Goal: Task Accomplishment & Management: Manage account settings

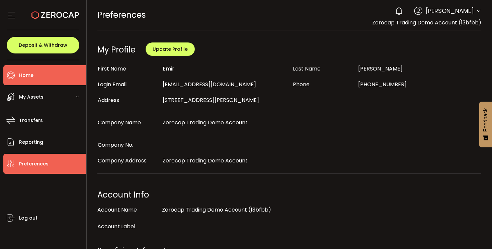
click at [23, 81] on li "Home" at bounding box center [44, 75] width 83 height 20
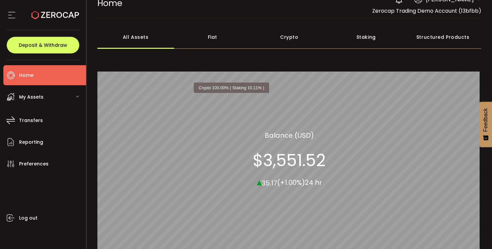
scroll to position [11, 0]
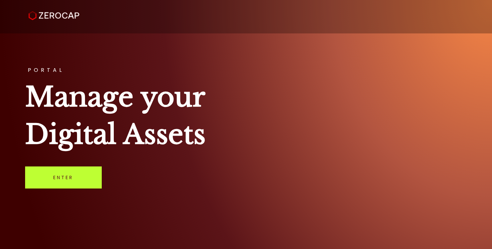
click at [93, 176] on link "Enter" at bounding box center [63, 178] width 77 height 22
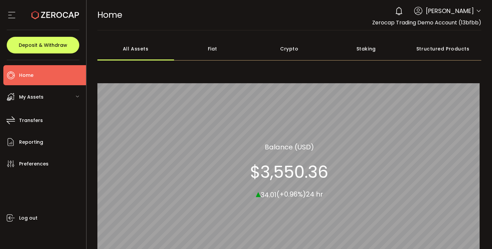
click at [213, 43] on div "Fiat" at bounding box center [212, 48] width 77 height 23
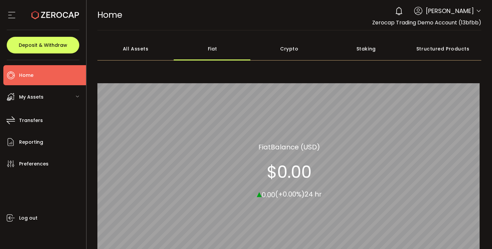
click at [402, 10] on use at bounding box center [399, 11] width 6 height 8
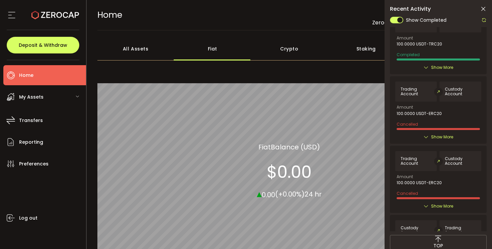
scroll to position [206, 0]
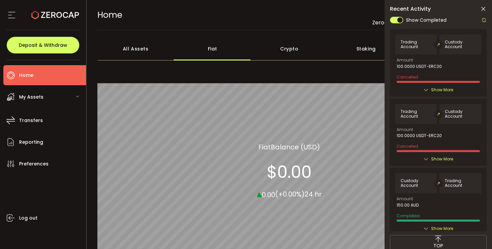
click at [483, 12] on icon at bounding box center [483, 9] width 7 height 7
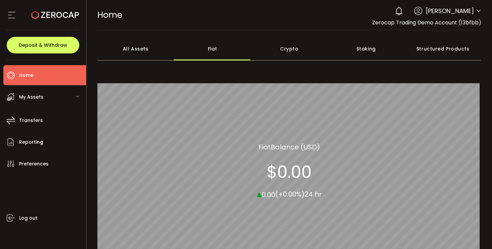
click at [282, 49] on div "Crypto" at bounding box center [289, 48] width 77 height 23
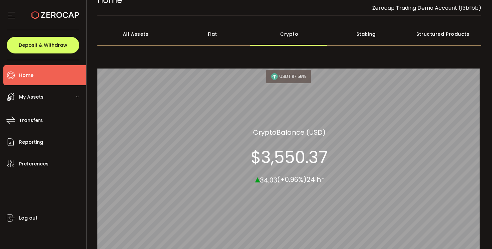
scroll to position [19, 0]
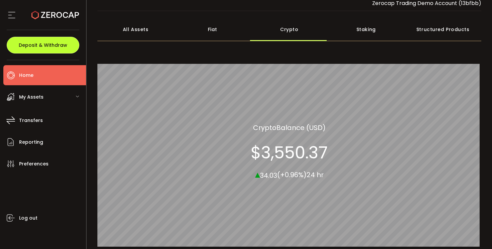
click at [67, 43] on button "Deposit & Withdraw" at bounding box center [43, 45] width 73 height 17
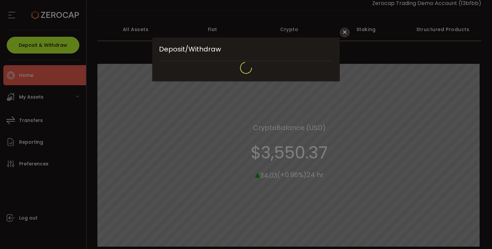
type input "**********"
type input "*******"
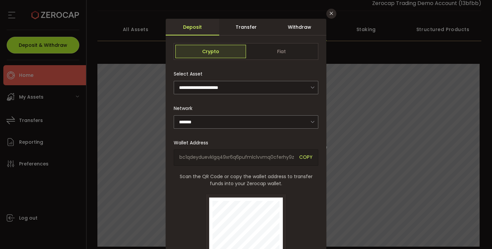
scroll to position [0, 0]
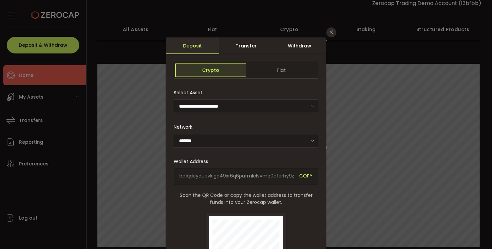
click at [250, 42] on div "Transfer" at bounding box center [246, 45] width 54 height 17
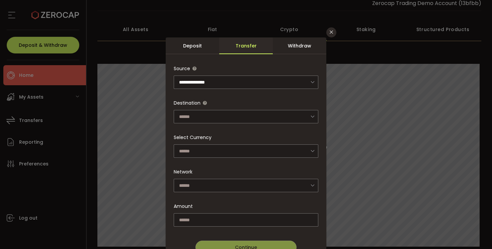
click at [300, 43] on div "Withdraw" at bounding box center [300, 45] width 54 height 17
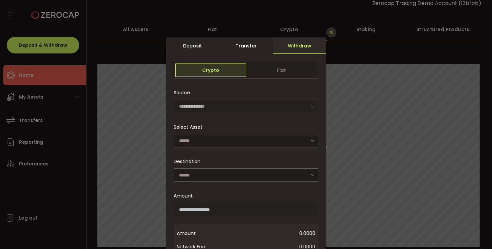
click at [330, 33] on icon "Close" at bounding box center [331, 31] width 5 height 5
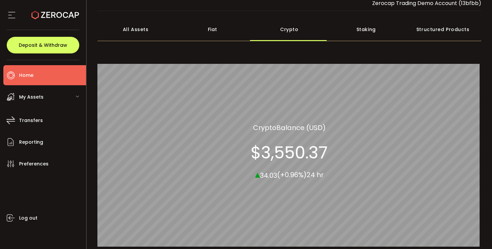
click at [110, 31] on div "All Assets" at bounding box center [135, 29] width 77 height 23
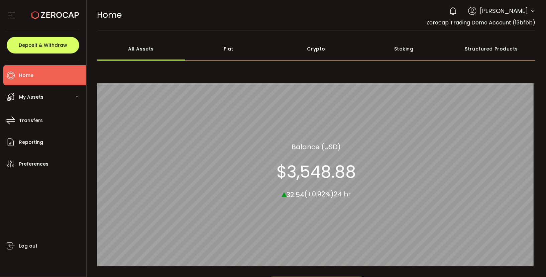
click at [229, 50] on div "Fiat" at bounding box center [229, 48] width 88 height 23
click at [323, 60] on div "Crypto" at bounding box center [317, 48] width 88 height 23
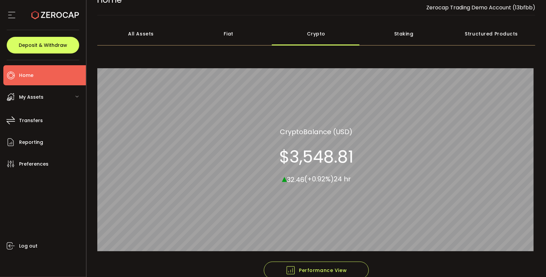
scroll to position [17, 0]
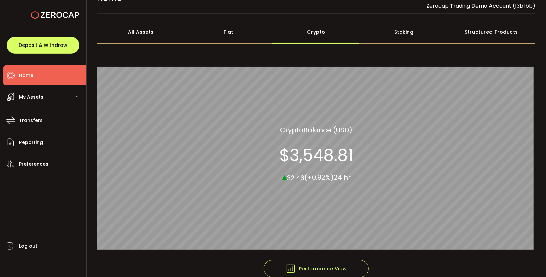
click at [215, 31] on div "Fiat" at bounding box center [229, 31] width 88 height 23
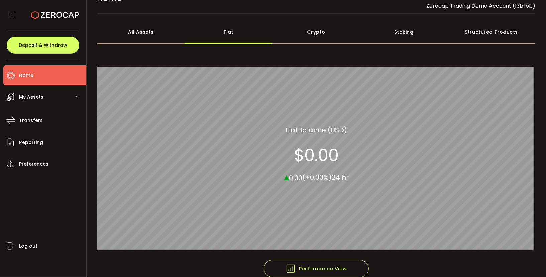
click at [301, 39] on div "Crypto" at bounding box center [317, 31] width 88 height 23
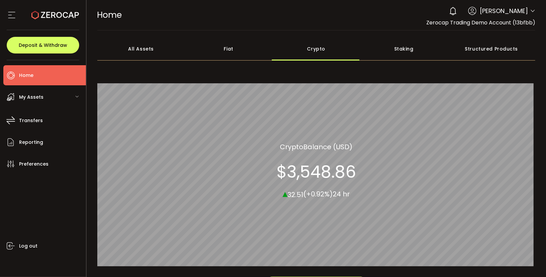
scroll to position [52, 0]
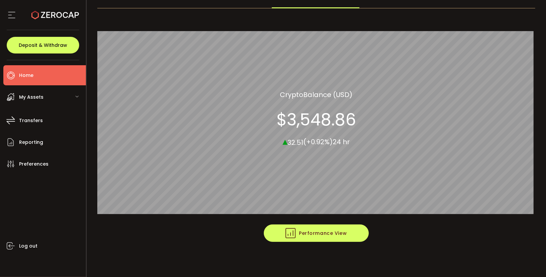
click at [301, 233] on span "Performance View" at bounding box center [316, 233] width 61 height 10
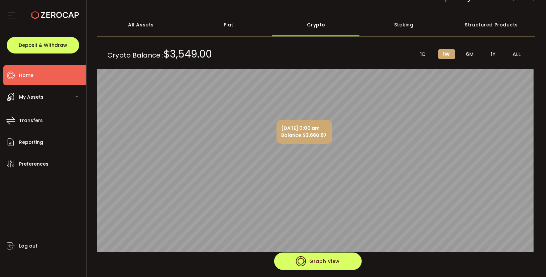
scroll to position [19, 0]
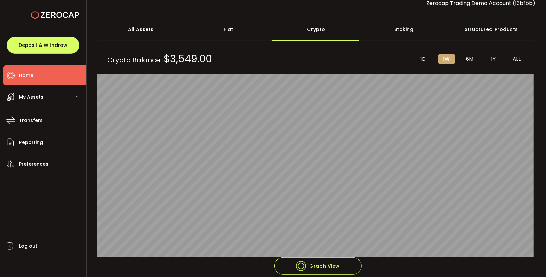
click at [227, 26] on div "Fiat" at bounding box center [229, 29] width 88 height 23
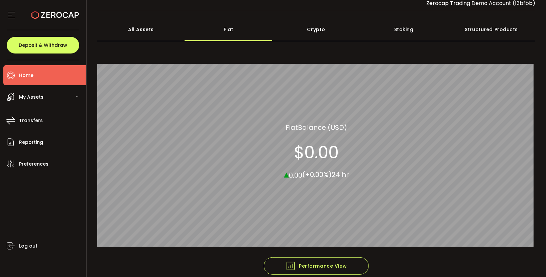
scroll to position [52, 0]
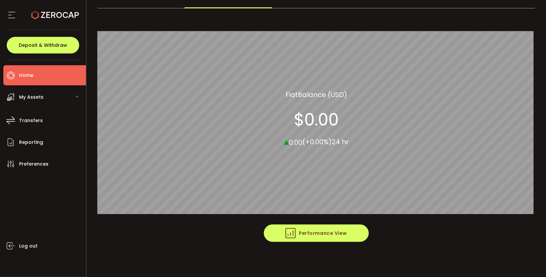
click at [279, 233] on button "Performance View" at bounding box center [316, 233] width 105 height 17
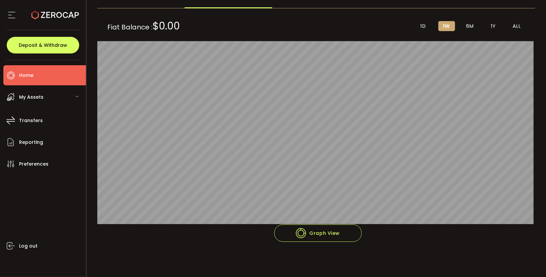
scroll to position [0, 0]
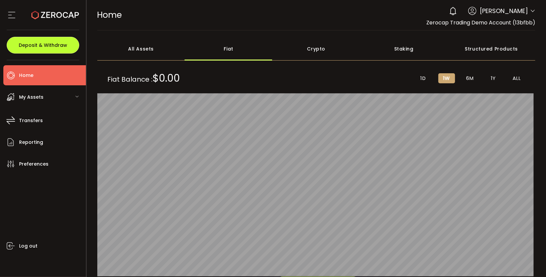
click at [56, 44] on span "Deposit & Withdraw" at bounding box center [43, 45] width 49 height 5
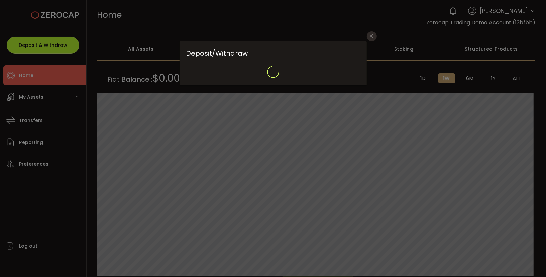
type input "**********"
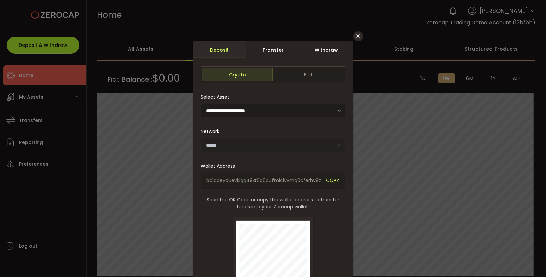
type input "*******"
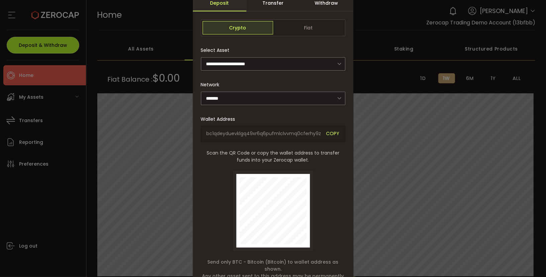
scroll to position [55, 0]
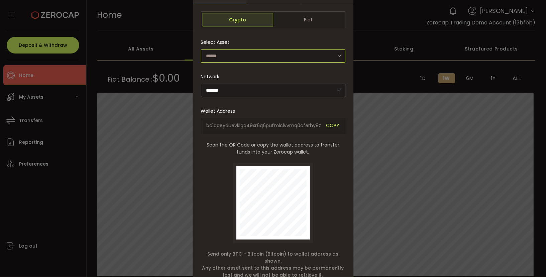
click at [283, 51] on input "dialog" at bounding box center [273, 55] width 145 height 13
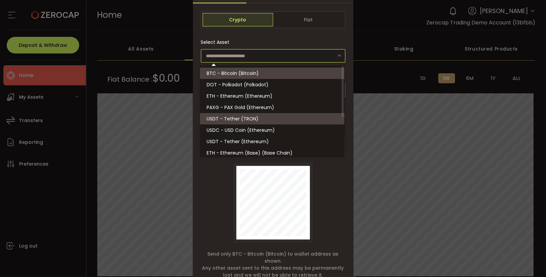
click at [260, 119] on li "USDT - Tether (TRON)" at bounding box center [273, 118] width 147 height 11
type input "**********"
type input "****"
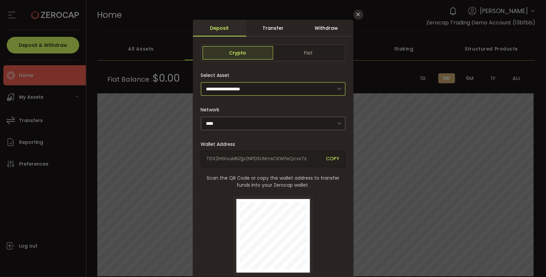
scroll to position [32, 0]
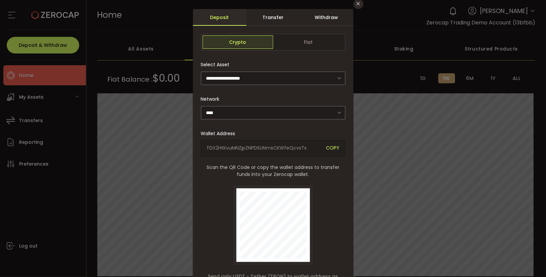
click at [277, 20] on div "Transfer" at bounding box center [274, 17] width 54 height 17
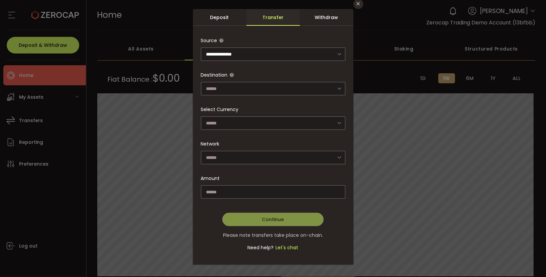
click at [326, 19] on div "Withdraw" at bounding box center [327, 17] width 54 height 17
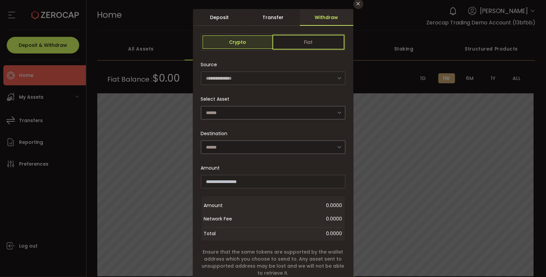
click at [291, 45] on span "Fiat" at bounding box center [308, 41] width 71 height 13
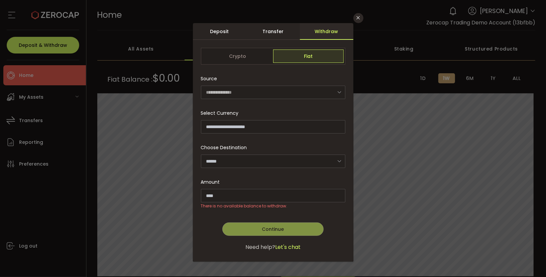
click at [271, 167] on div "**********" at bounding box center [273, 157] width 145 height 171
click at [219, 24] on div "Deposit" at bounding box center [220, 31] width 54 height 17
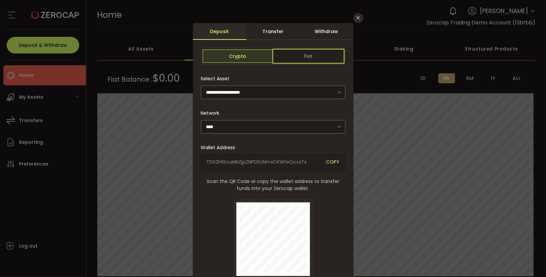
click at [307, 62] on span "Fiat" at bounding box center [308, 56] width 71 height 13
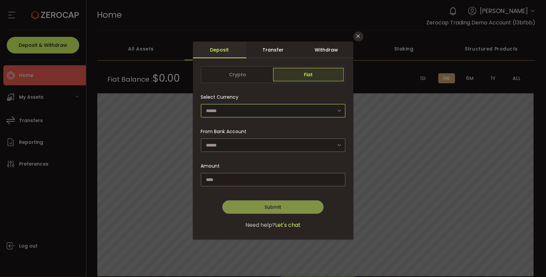
click at [269, 110] on input "dialog" at bounding box center [273, 110] width 145 height 13
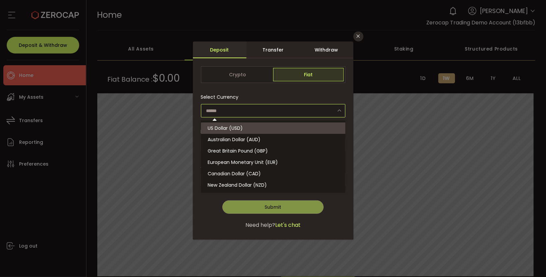
click at [264, 123] on li "US Dollar (USD)" at bounding box center [274, 127] width 147 height 11
type input "**********"
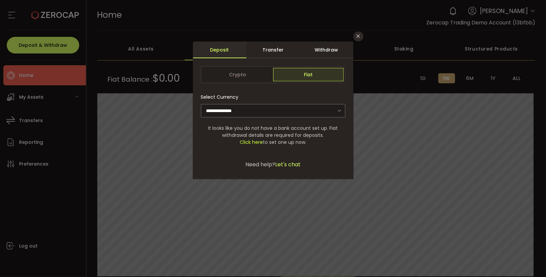
click at [244, 143] on span "Click here" at bounding box center [251, 142] width 23 height 7
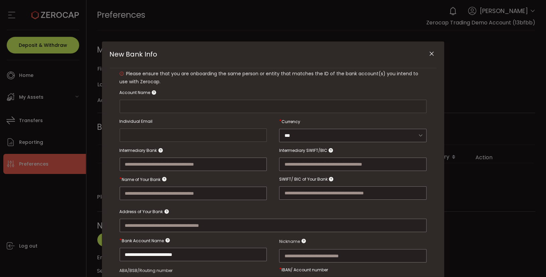
type input "**********"
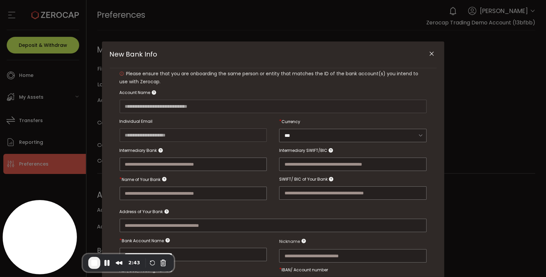
click at [431, 54] on icon "Close" at bounding box center [432, 54] width 7 height 7
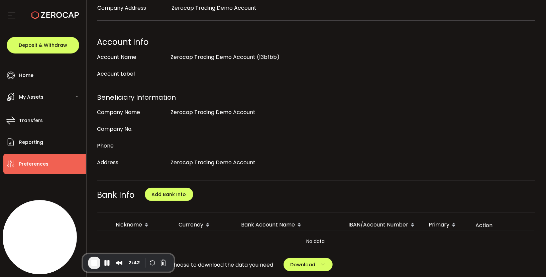
scroll to position [201, 0]
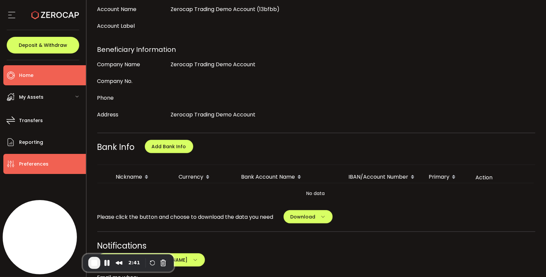
click at [71, 72] on li "Home" at bounding box center [44, 75] width 83 height 20
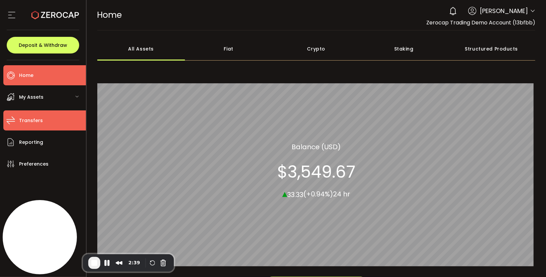
click at [53, 115] on li "Transfers" at bounding box center [44, 120] width 83 height 20
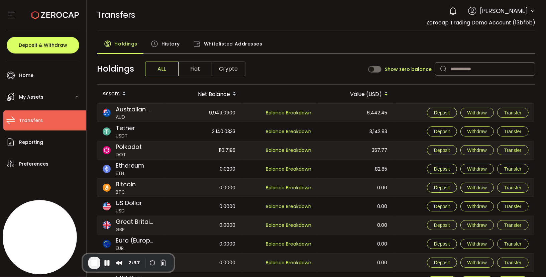
scroll to position [35, 0]
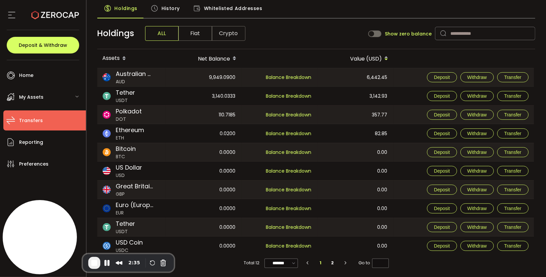
click at [162, 11] on span "History" at bounding box center [171, 8] width 18 height 13
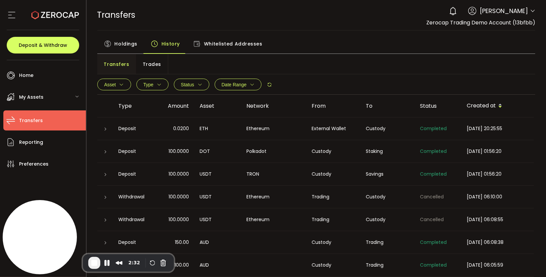
click at [229, 43] on span "Whitelisted Addresses" at bounding box center [233, 43] width 59 height 13
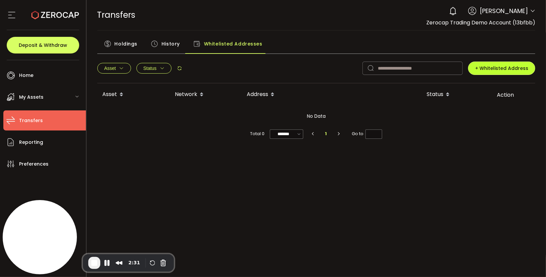
click at [492, 64] on button "+ Whitelisted Address" at bounding box center [502, 68] width 67 height 13
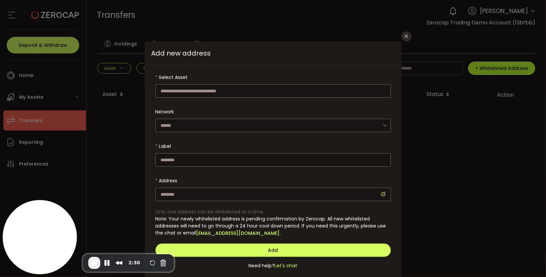
scroll to position [19, 0]
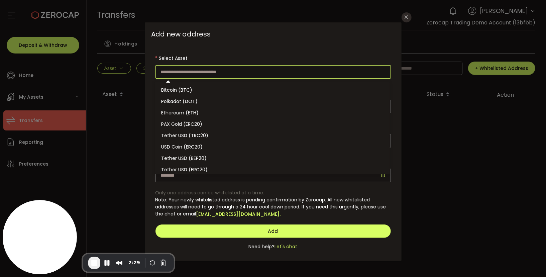
click at [298, 70] on input "dialog" at bounding box center [274, 71] width 236 height 13
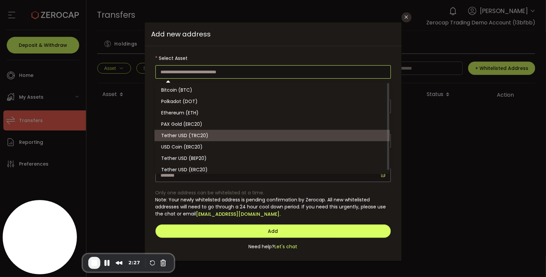
click at [208, 135] on li "Tether USD (TRC20)" at bounding box center [274, 135] width 238 height 11
type input "**********"
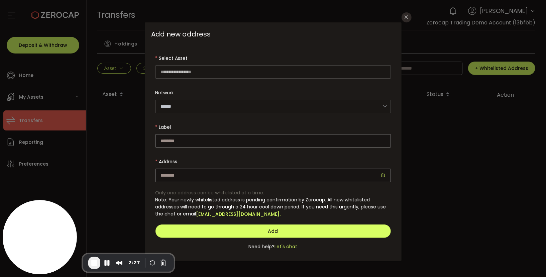
type input "****"
click at [176, 141] on input "dialog" at bounding box center [274, 140] width 236 height 13
type input "**********"
click at [167, 186] on div "**********" at bounding box center [273, 153] width 257 height 215
click at [169, 183] on div "**********" at bounding box center [273, 153] width 257 height 215
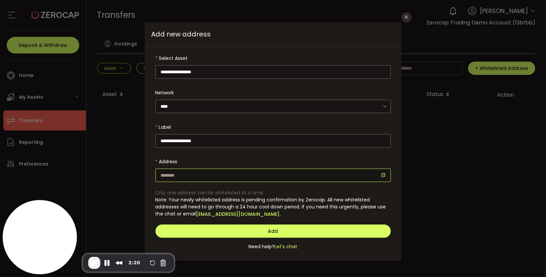
click at [169, 181] on input "dialog" at bounding box center [274, 175] width 236 height 13
click at [407, 19] on icon "Close" at bounding box center [406, 16] width 5 height 5
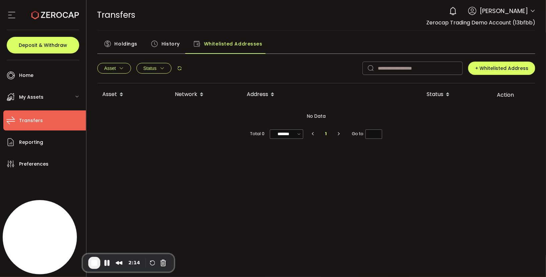
click at [181, 43] on div "History" at bounding box center [165, 45] width 43 height 17
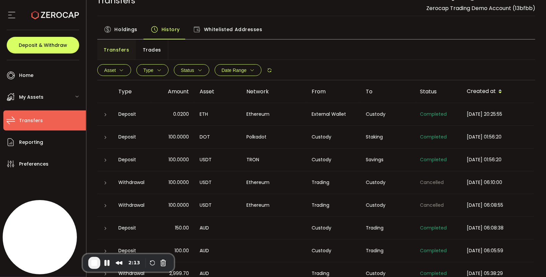
scroll to position [33, 0]
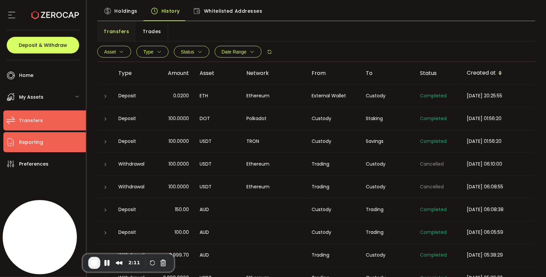
click at [54, 138] on li "Reporting" at bounding box center [44, 142] width 83 height 20
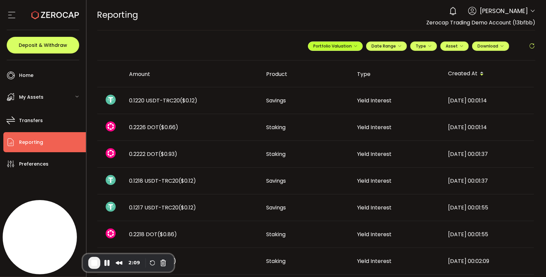
click at [342, 45] on span "Portfolio Valuation" at bounding box center [336, 46] width 44 height 6
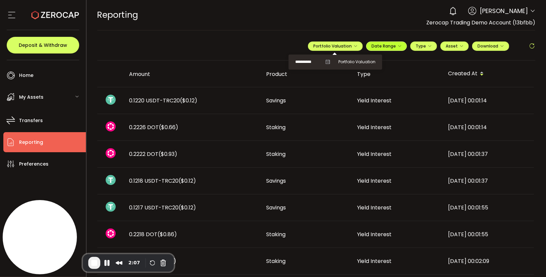
click at [372, 43] on span "Date Range" at bounding box center [387, 46] width 30 height 6
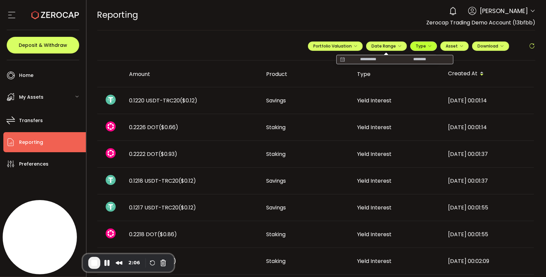
click at [419, 45] on span "Type" at bounding box center [424, 46] width 16 height 6
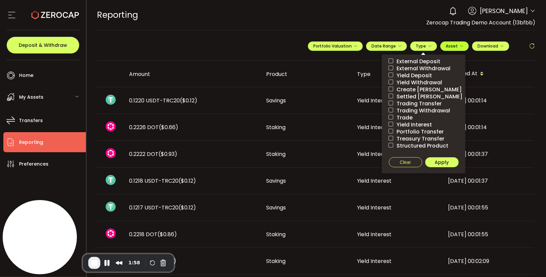
click at [453, 47] on span "Asset" at bounding box center [452, 46] width 12 height 6
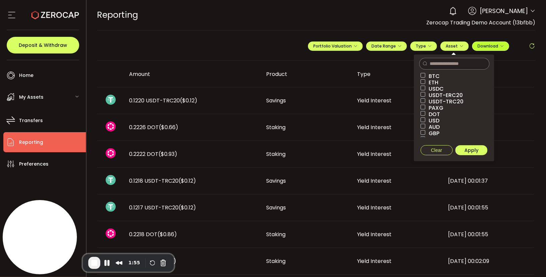
click at [486, 46] on span "Download" at bounding box center [491, 46] width 26 height 6
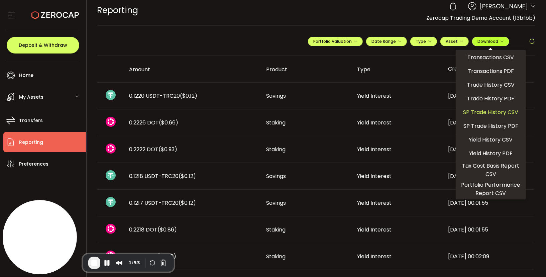
scroll to position [5, 0]
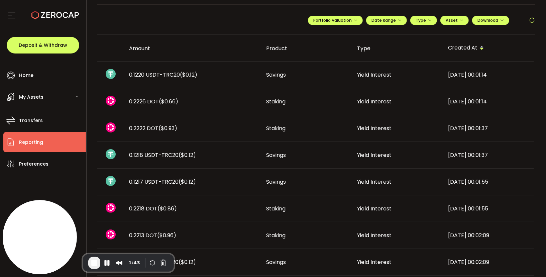
scroll to position [0, 0]
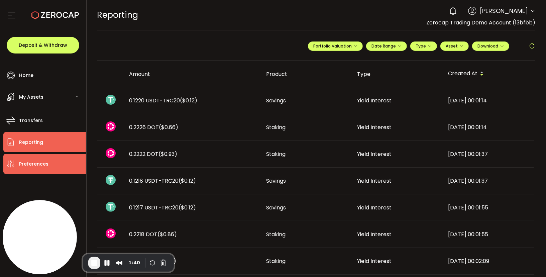
click at [44, 160] on span "Preferences" at bounding box center [33, 164] width 29 height 10
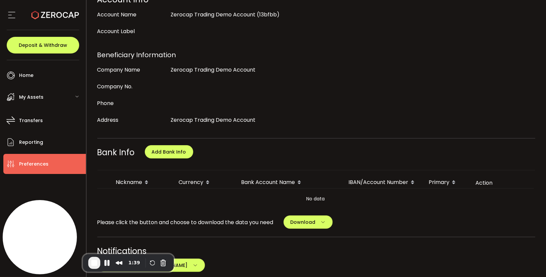
scroll to position [306, 0]
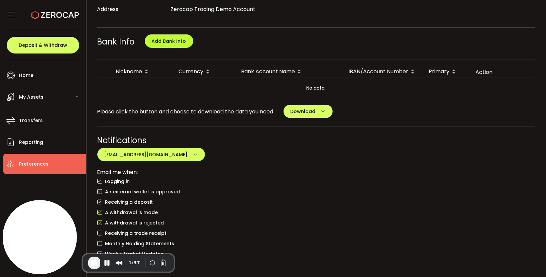
click at [175, 38] on span "Add Bank Info" at bounding box center [169, 41] width 34 height 7
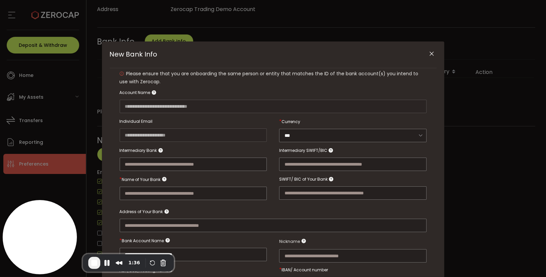
click at [434, 53] on button "Close" at bounding box center [432, 54] width 12 height 12
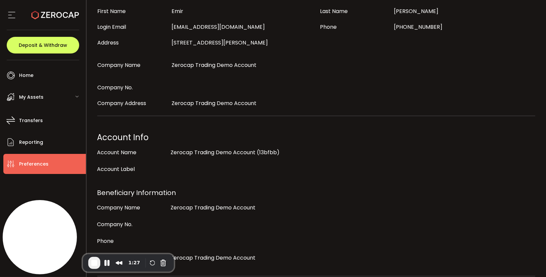
scroll to position [0, 0]
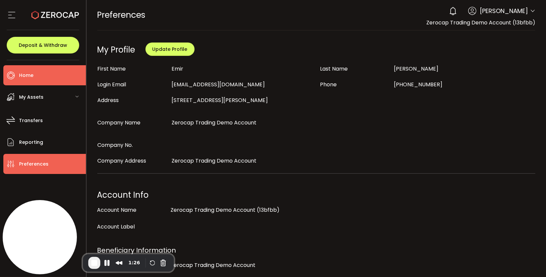
click at [37, 80] on li "Home" at bounding box center [44, 75] width 83 height 20
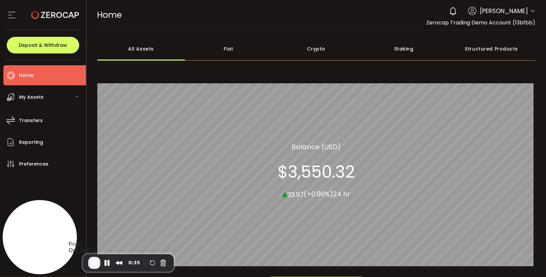
click at [95, 249] on span "End Recording" at bounding box center [94, 263] width 8 height 8
